Goal: Transaction & Acquisition: Purchase product/service

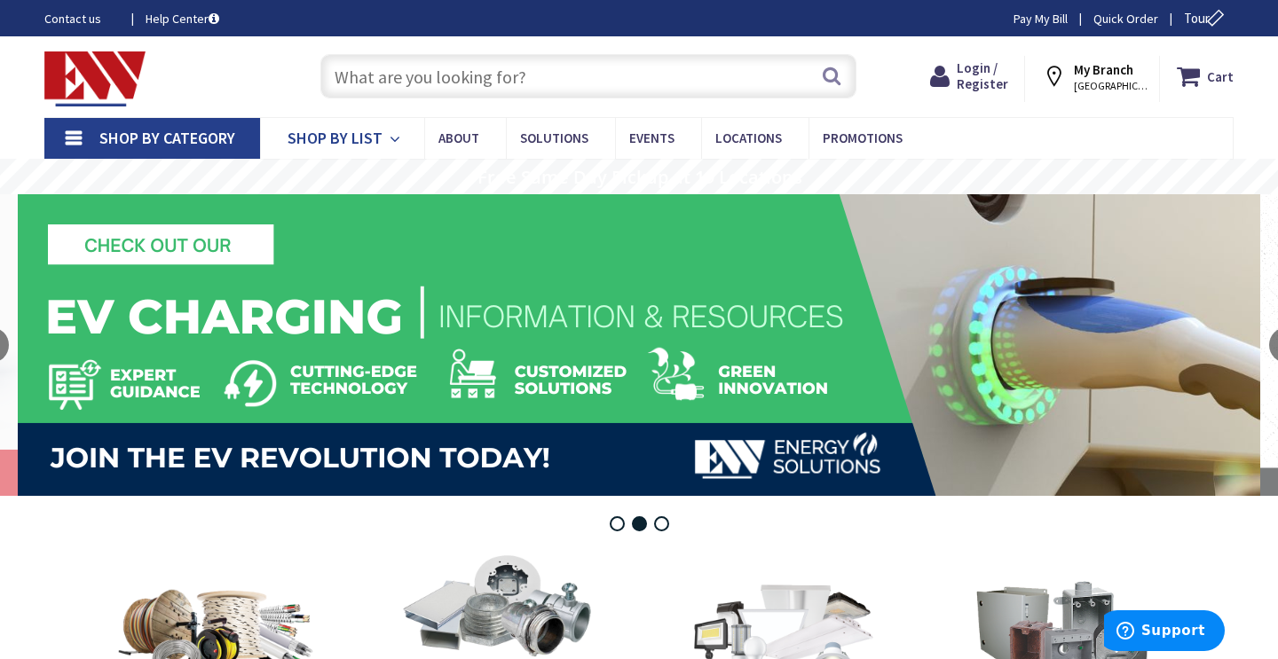
click at [390, 139] on icon at bounding box center [398, 139] width 17 height 39
click at [95, 134] on link "Shop By Category" at bounding box center [152, 138] width 216 height 41
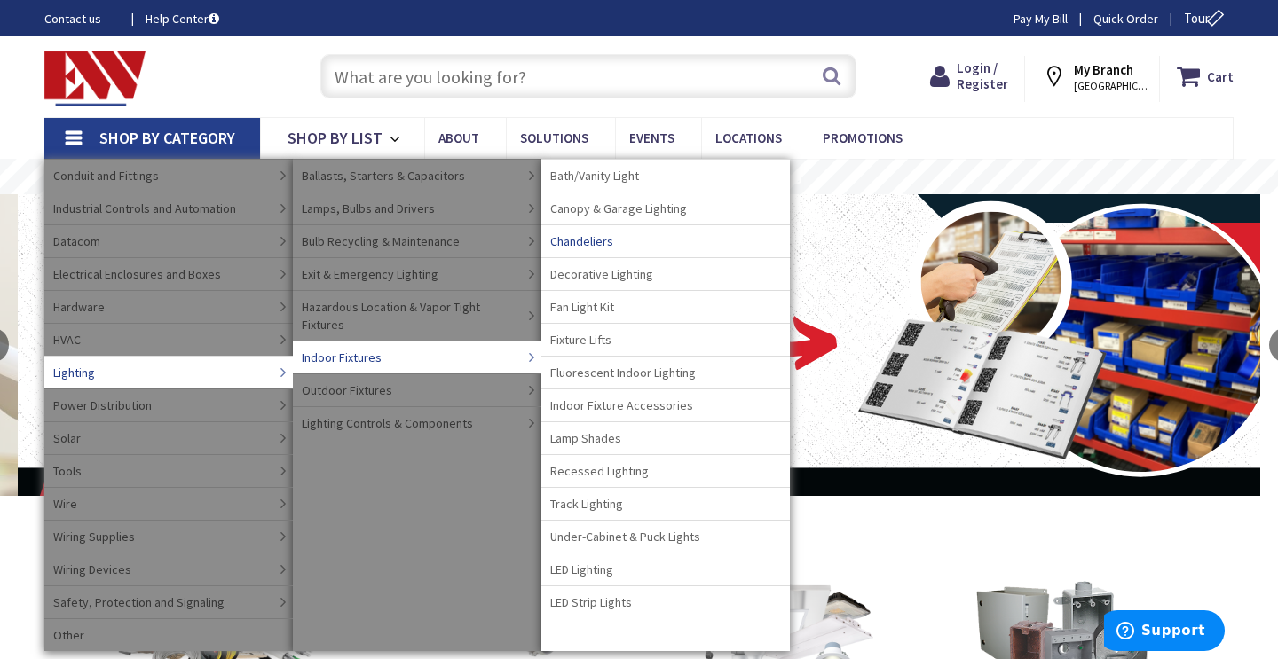
click at [594, 243] on span "Chandeliers" at bounding box center [581, 241] width 63 height 18
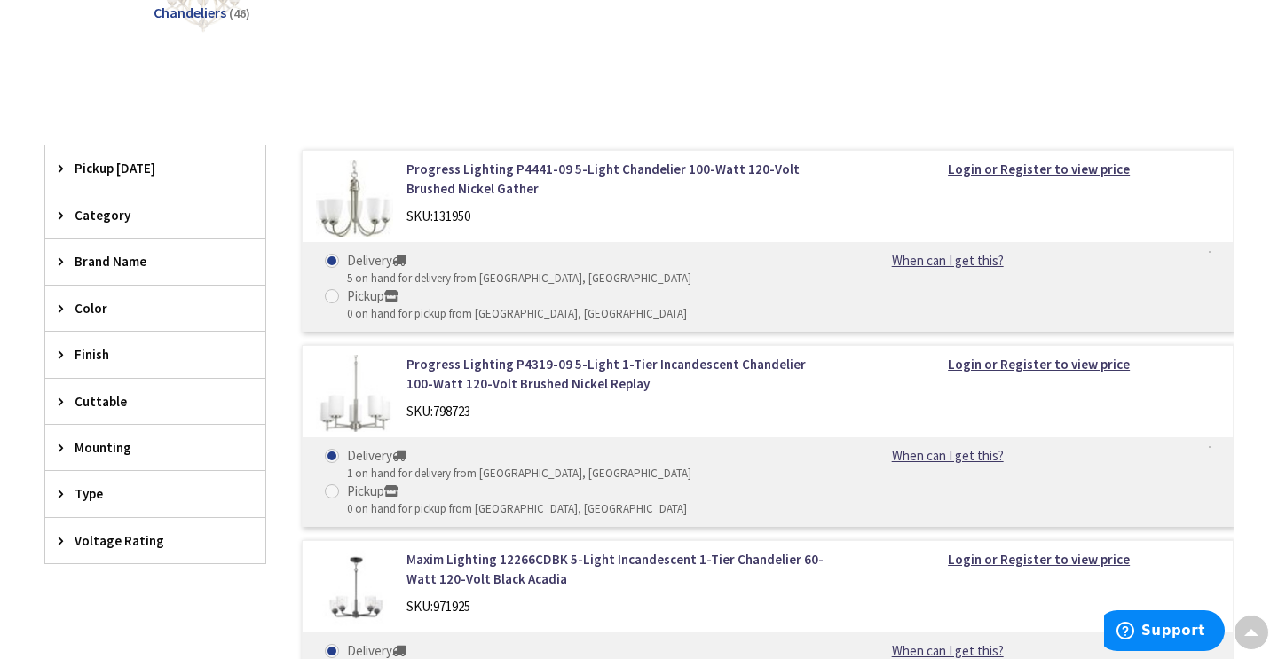
scroll to position [421, 0]
